Goal: Information Seeking & Learning: Learn about a topic

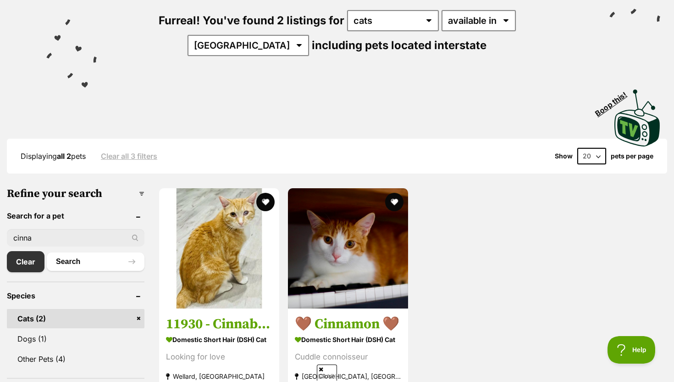
click at [56, 236] on input "cinna" at bounding box center [76, 237] width 138 height 17
type input "c"
type input "primrose"
click at [47, 252] on button "Search" at bounding box center [96, 261] width 98 height 18
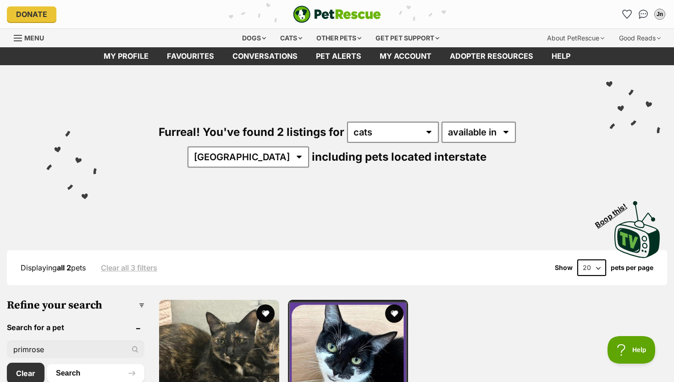
click at [59, 351] on input "primrose" at bounding box center [76, 348] width 138 height 17
type input "p"
type input "gale"
click at [47, 364] on button "Search" at bounding box center [96, 373] width 98 height 18
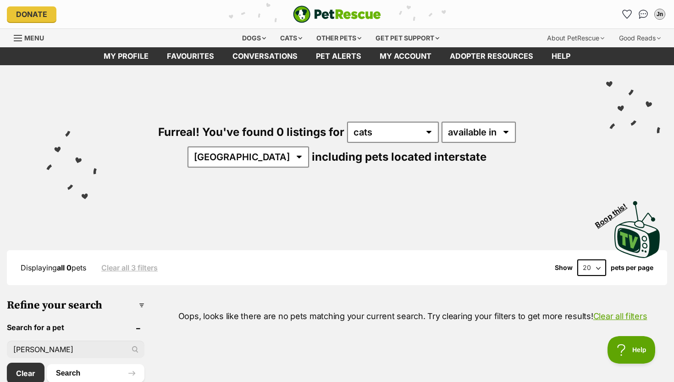
click at [619, 6] on div "Donate PetRescue home Jn My account Jn Jackie Newton Edit profile Log out Pet a…" at bounding box center [337, 14] width 661 height 28
click at [625, 14] on icon "Favourites" at bounding box center [627, 14] width 11 height 11
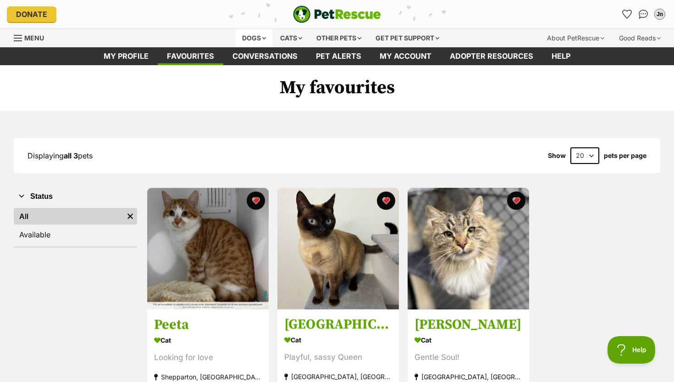
click at [256, 33] on div "Dogs" at bounding box center [254, 38] width 37 height 18
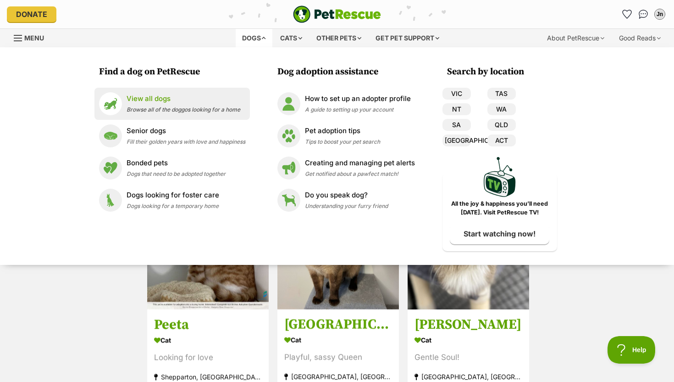
click at [167, 104] on div "View all dogs Browse all of the doggos looking for a home" at bounding box center [184, 104] width 114 height 20
